Goal: Complete application form: Complete application form

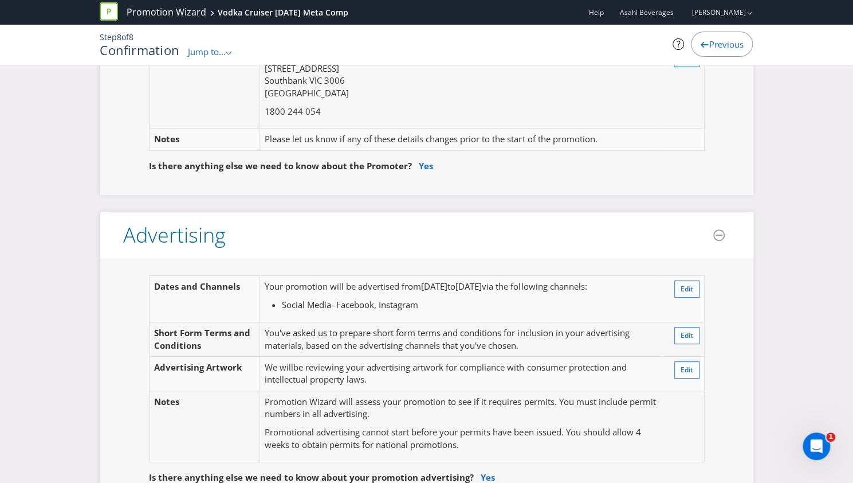
scroll to position [229, 0]
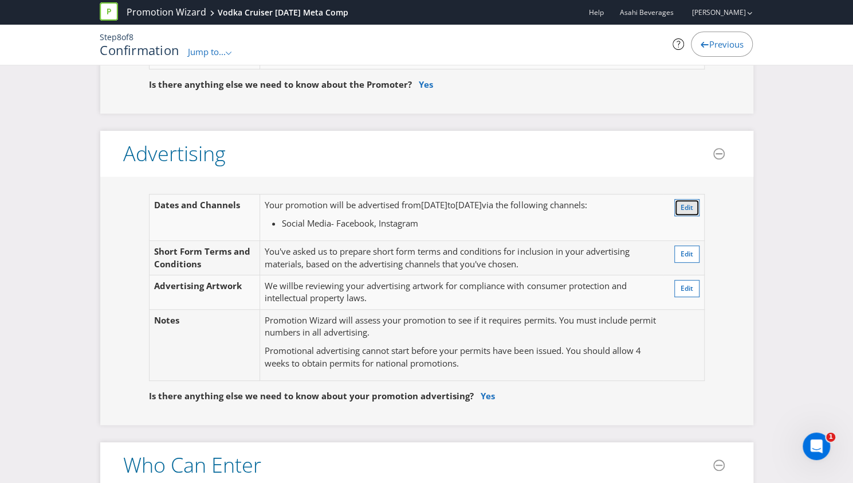
click at [689, 209] on span "Edit" at bounding box center [687, 207] width 13 height 10
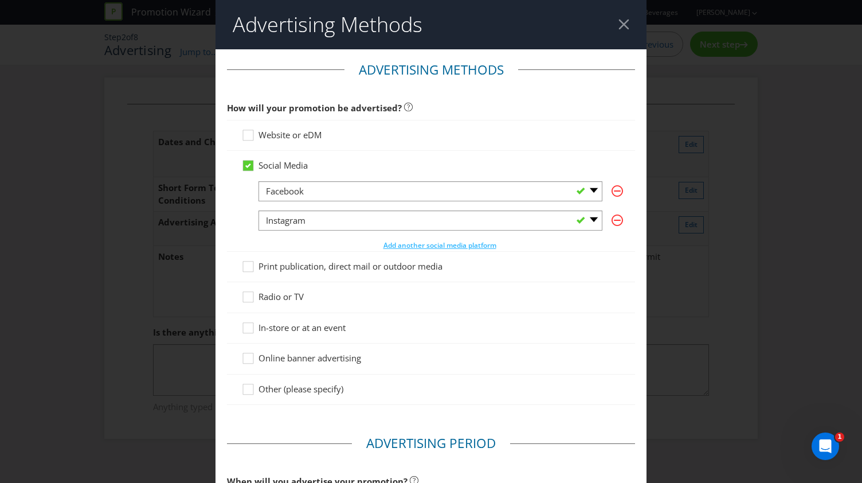
scroll to position [172, 0]
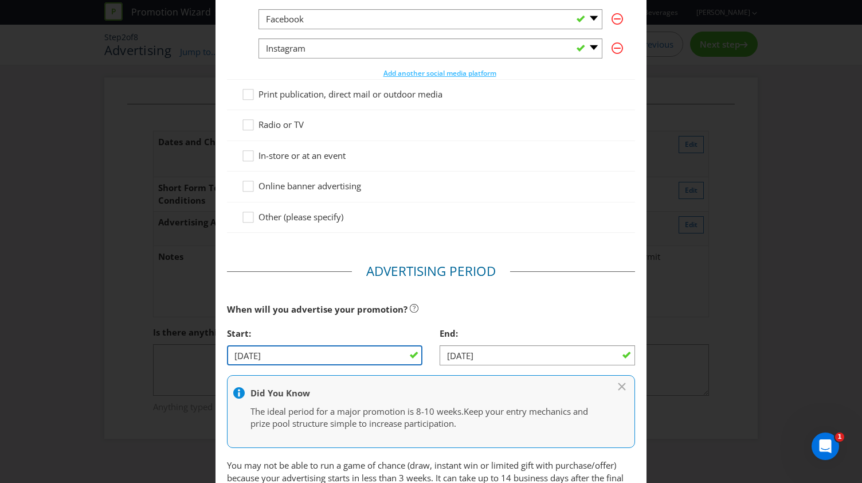
click at [399, 355] on input "[DATE]" at bounding box center [324, 355] width 195 height 20
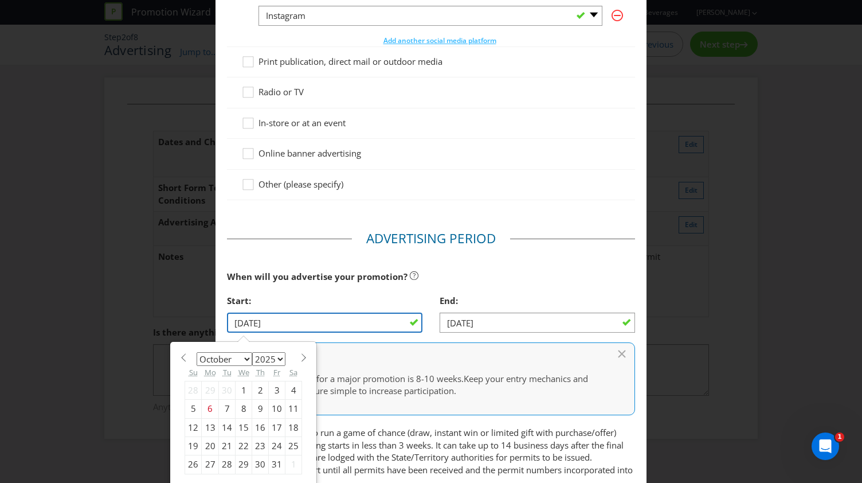
scroll to position [229, 0]
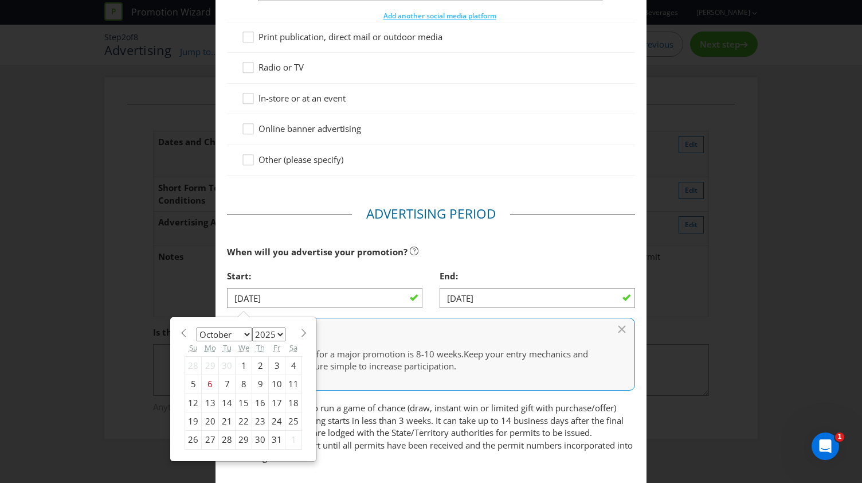
click at [240, 397] on div "15" at bounding box center [244, 402] width 17 height 18
type input "[DATE]"
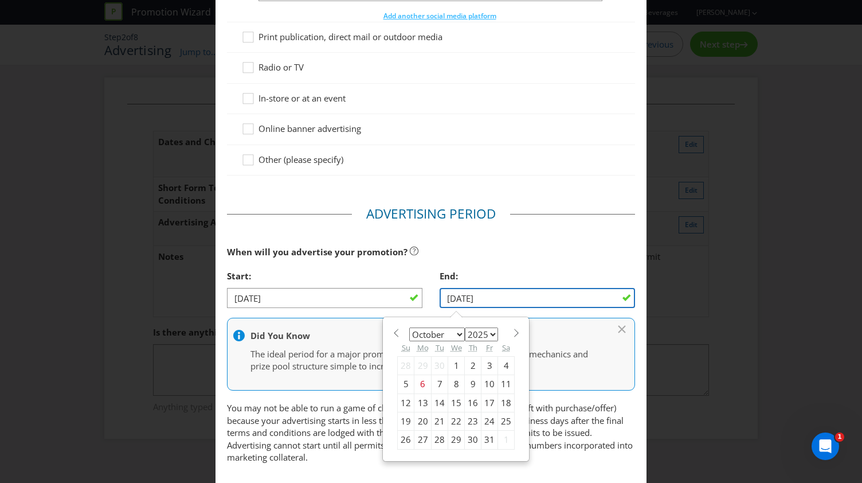
click at [530, 303] on input "[DATE]" at bounding box center [537, 298] width 195 height 20
click at [499, 419] on div "25" at bounding box center [506, 421] width 17 height 18
type input "[DATE]"
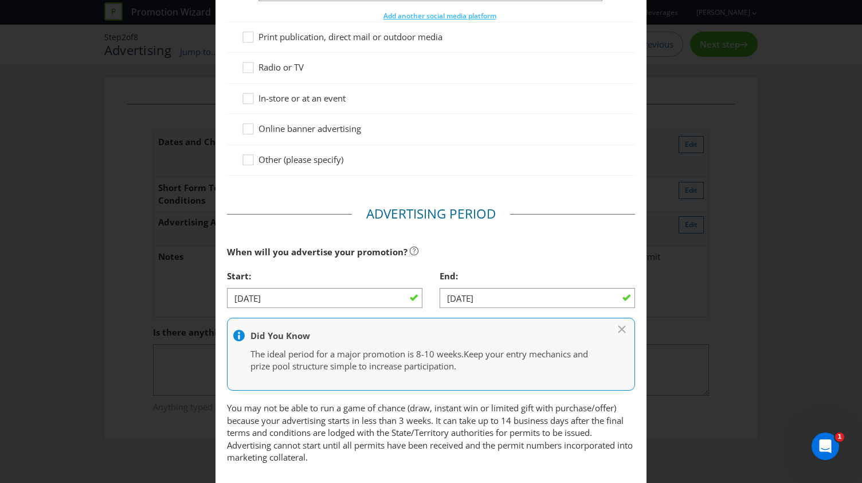
click at [686, 298] on div "Advertising Methods Advertising Methods How will your promotion be advertised? …" at bounding box center [431, 241] width 862 height 483
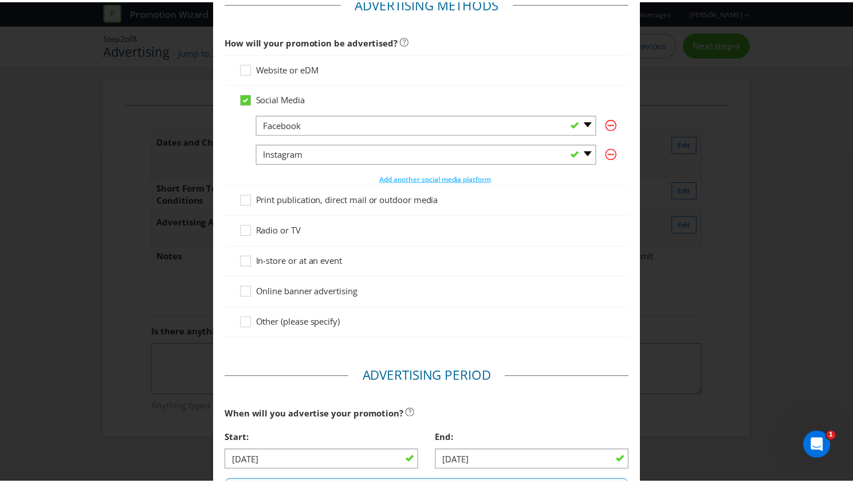
scroll to position [0, 0]
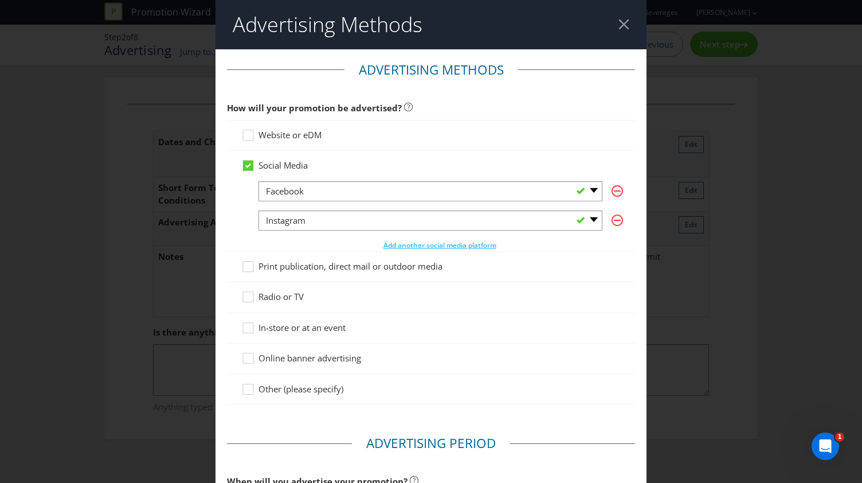
click at [618, 27] on div at bounding box center [623, 24] width 11 height 11
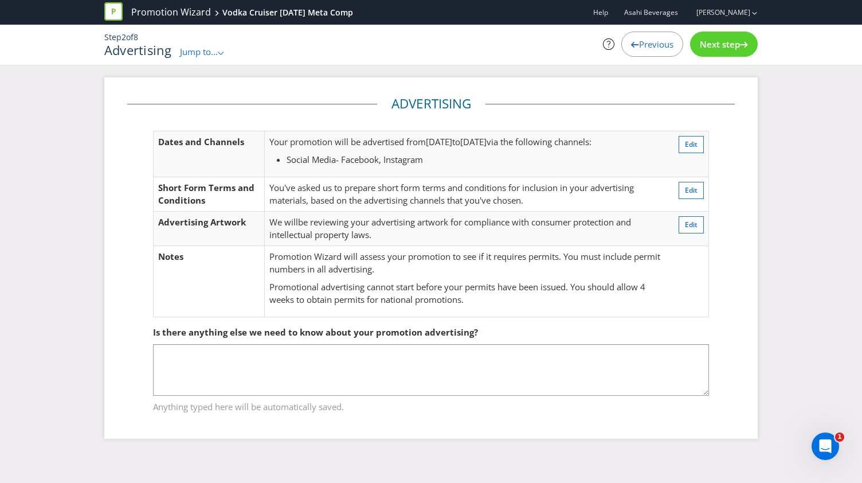
click at [438, 341] on div "Is there anything else we need to know about your promotion advertising?" at bounding box center [431, 331] width 556 height 23
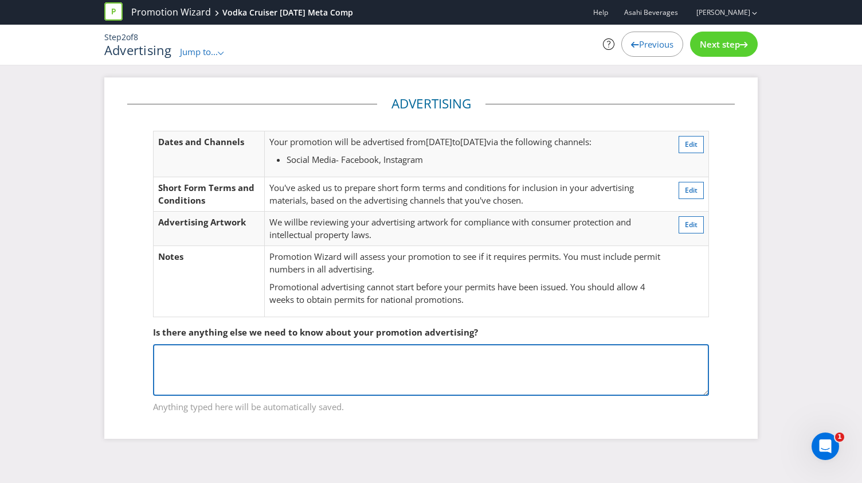
click at [438, 358] on textarea at bounding box center [431, 370] width 556 height 52
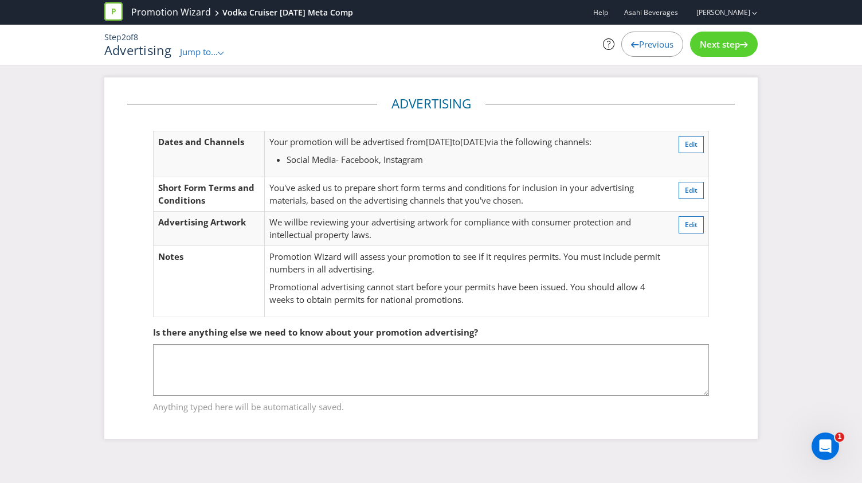
click at [733, 54] on div "Next step" at bounding box center [724, 44] width 68 height 25
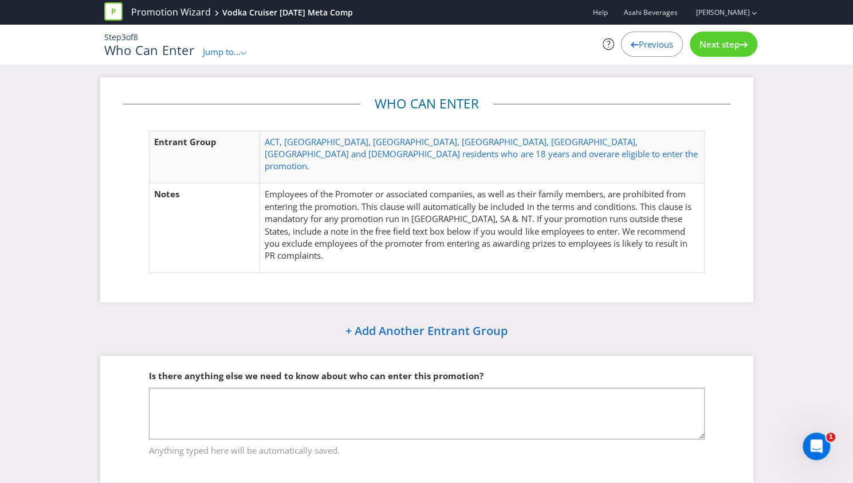
click at [732, 54] on div "Next step" at bounding box center [724, 44] width 68 height 25
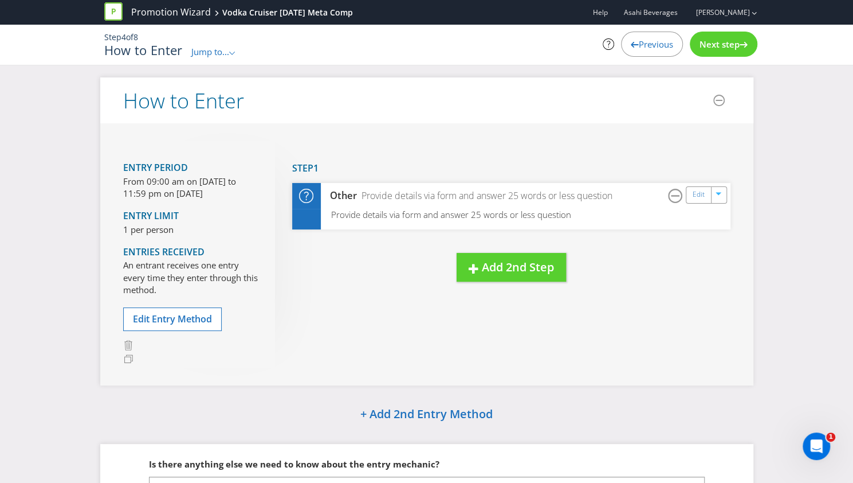
click at [723, 44] on span "Next step" at bounding box center [720, 43] width 40 height 11
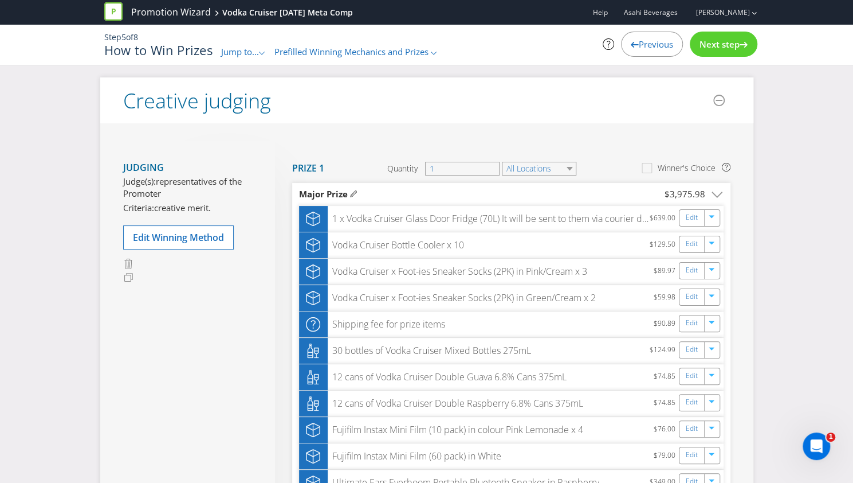
click at [680, 40] on div "Previous" at bounding box center [652, 44] width 62 height 25
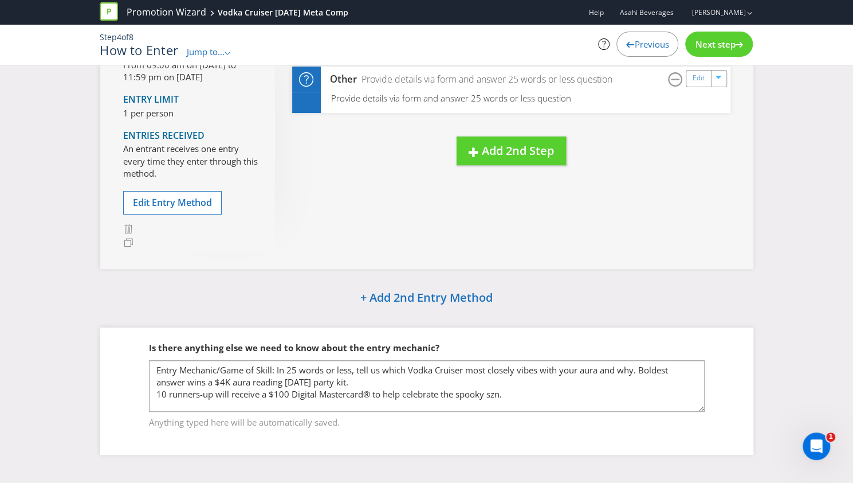
scroll to position [117, 0]
click at [728, 43] on span "Next step" at bounding box center [715, 43] width 40 height 11
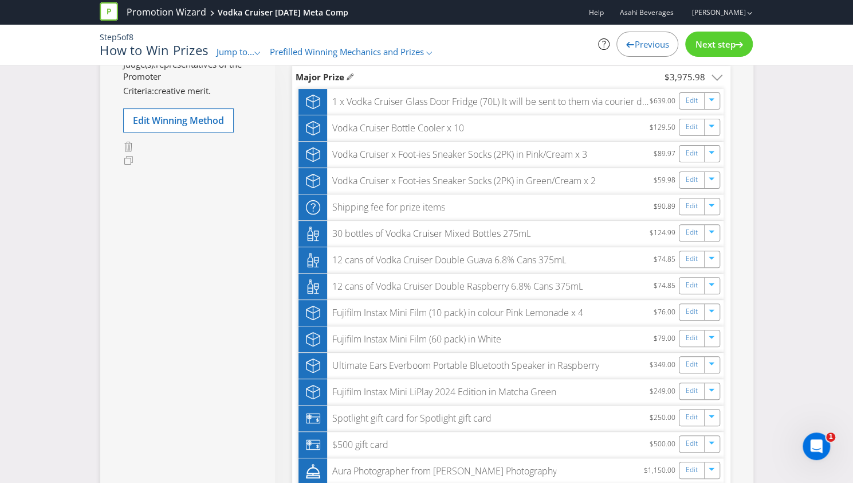
click at [728, 43] on span "Next step" at bounding box center [715, 43] width 40 height 11
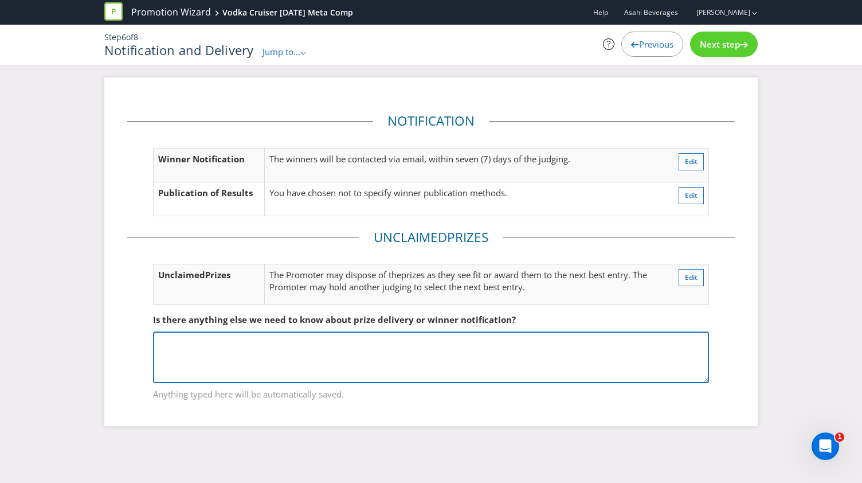
click at [370, 358] on textarea at bounding box center [431, 357] width 556 height 52
click at [337, 345] on textarea "Prize will be delivered/fulfilled to winner from fourteen (14)" at bounding box center [431, 357] width 556 height 52
click at [442, 334] on textarea "Prize will be delivered/fulfilled to winner within fourteen (14)" at bounding box center [431, 357] width 556 height 52
click at [525, 335] on textarea "Prize will be delivered/fulfilled to winner within fourteen (14) days of winner…" at bounding box center [431, 357] width 556 height 52
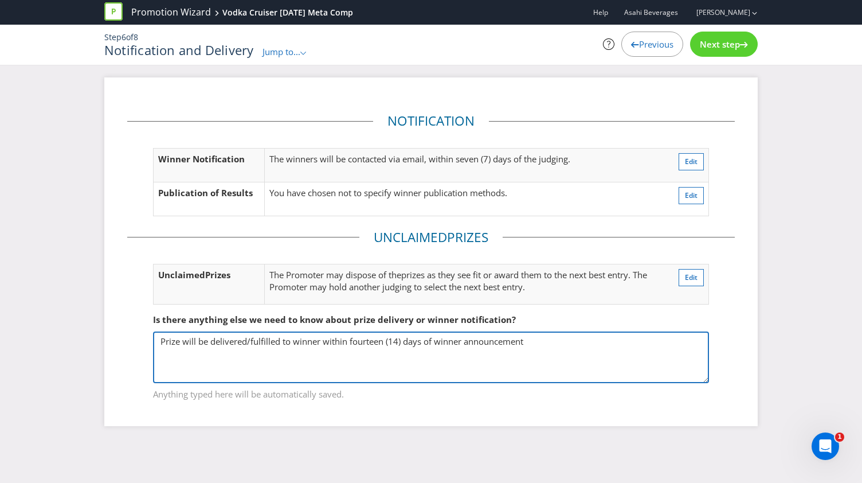
click at [525, 335] on textarea "Prize will be delivered/fulfilled to winner within fourteen (14) days of winner…" at bounding box center [431, 357] width 556 height 52
type textarea "Prize will be delivered/fulfilled to winner within fourteen (14) days of winner…"
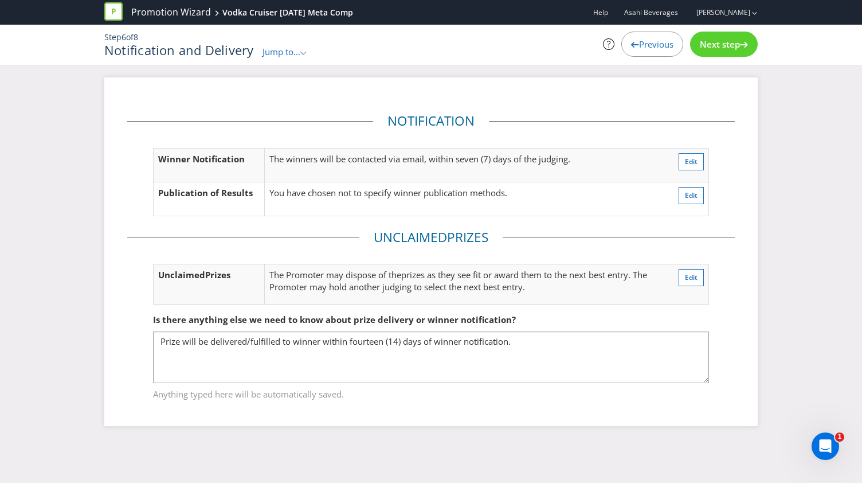
click at [729, 51] on div "Next step" at bounding box center [724, 44] width 68 height 25
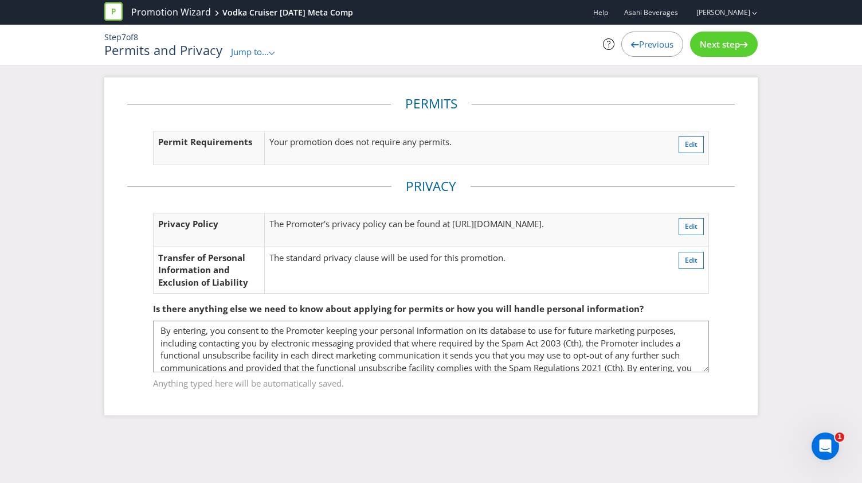
click at [729, 51] on div "Next step" at bounding box center [724, 44] width 68 height 25
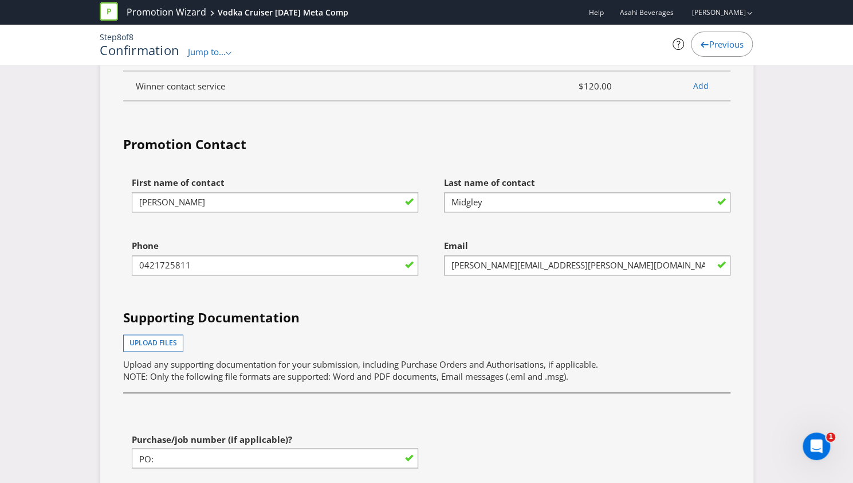
scroll to position [3496, 0]
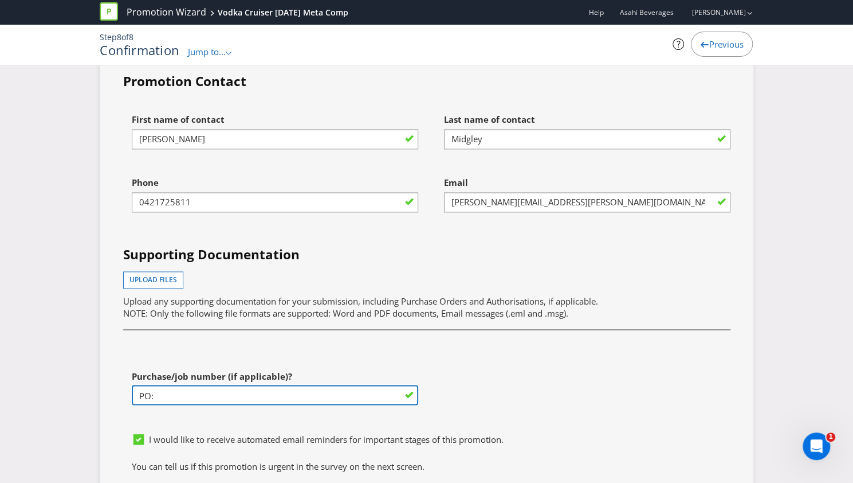
click at [236, 385] on input "PO:" at bounding box center [275, 395] width 287 height 20
paste input "4501192959"
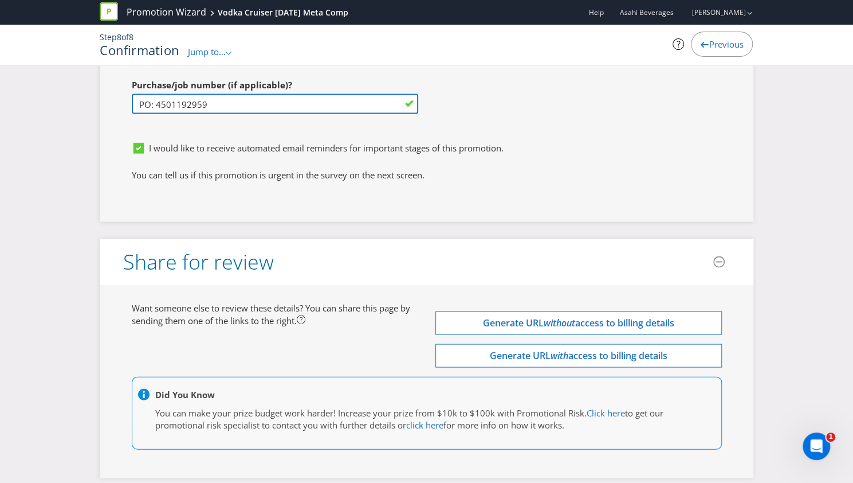
scroll to position [3787, 0]
type input "PO: 4501192959"
